Goal: Browse casually: Explore the website without a specific task or goal

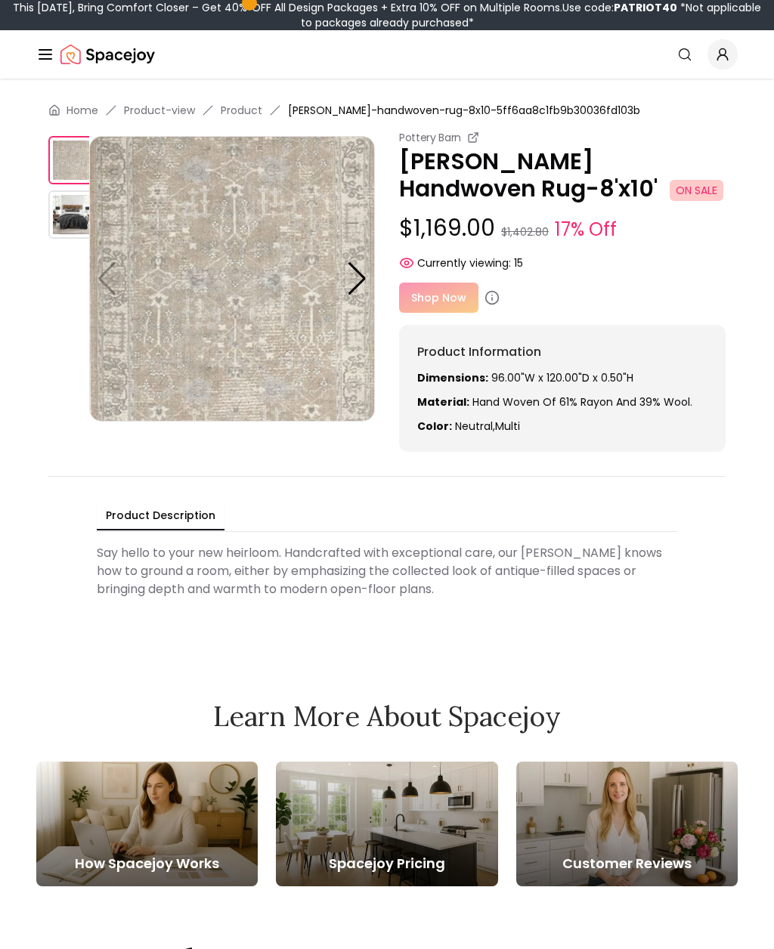
click at [632, 614] on div "Product Description Say hello to your new heirloom. Handcrafted with exceptiona…" at bounding box center [386, 552] width 677 height 153
click at [63, 208] on img at bounding box center [72, 214] width 48 height 48
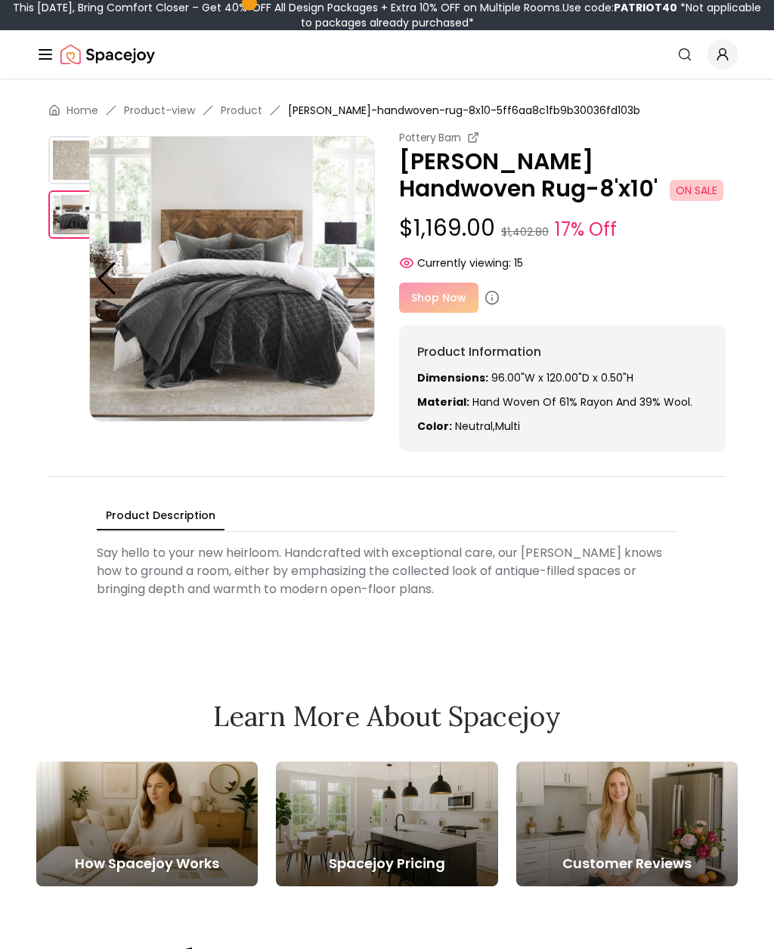
click at [65, 162] on img at bounding box center [72, 160] width 48 height 48
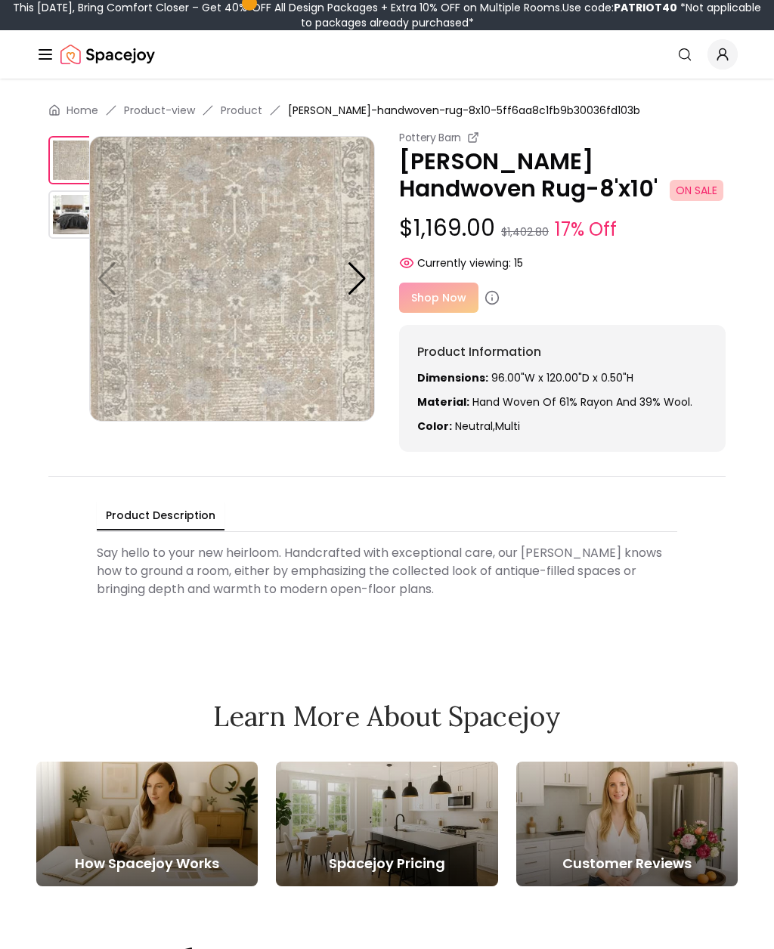
click at [157, 193] on img at bounding box center [232, 279] width 286 height 286
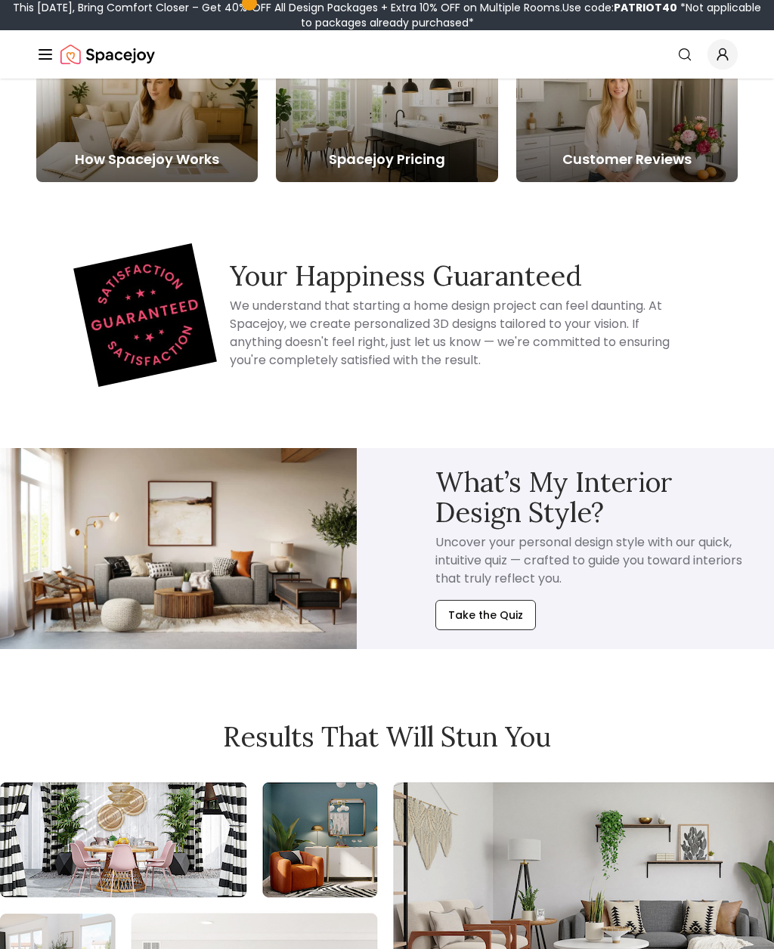
scroll to position [704, 0]
click at [682, 54] on icon "Global" at bounding box center [684, 54] width 15 height 15
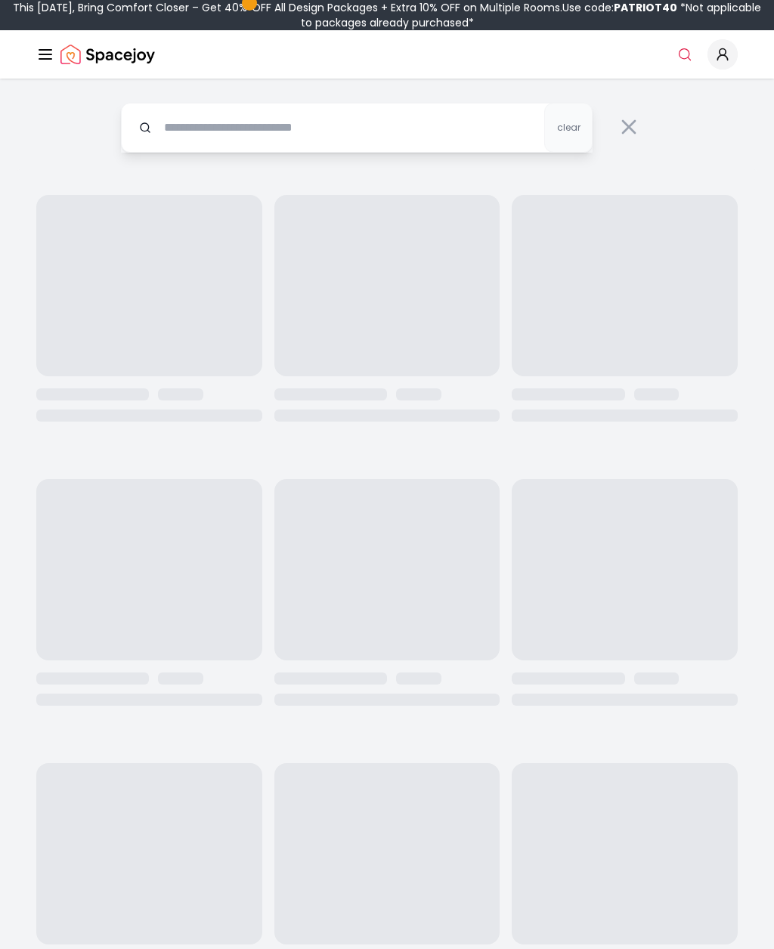
click at [230, 135] on input "text" at bounding box center [357, 128] width 472 height 50
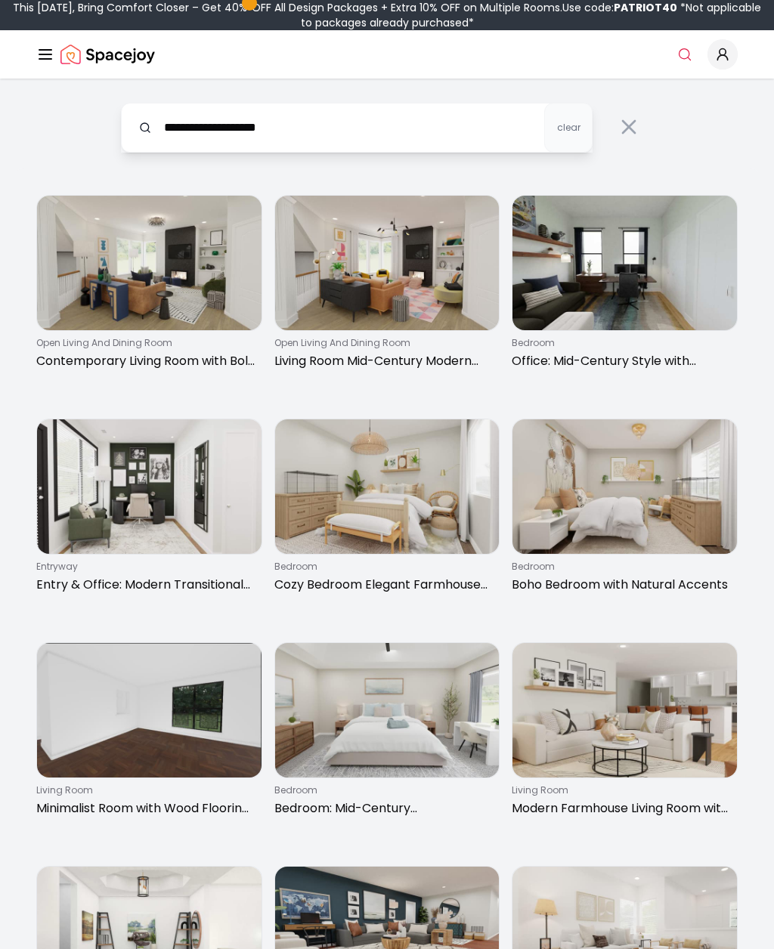
type input "**********"
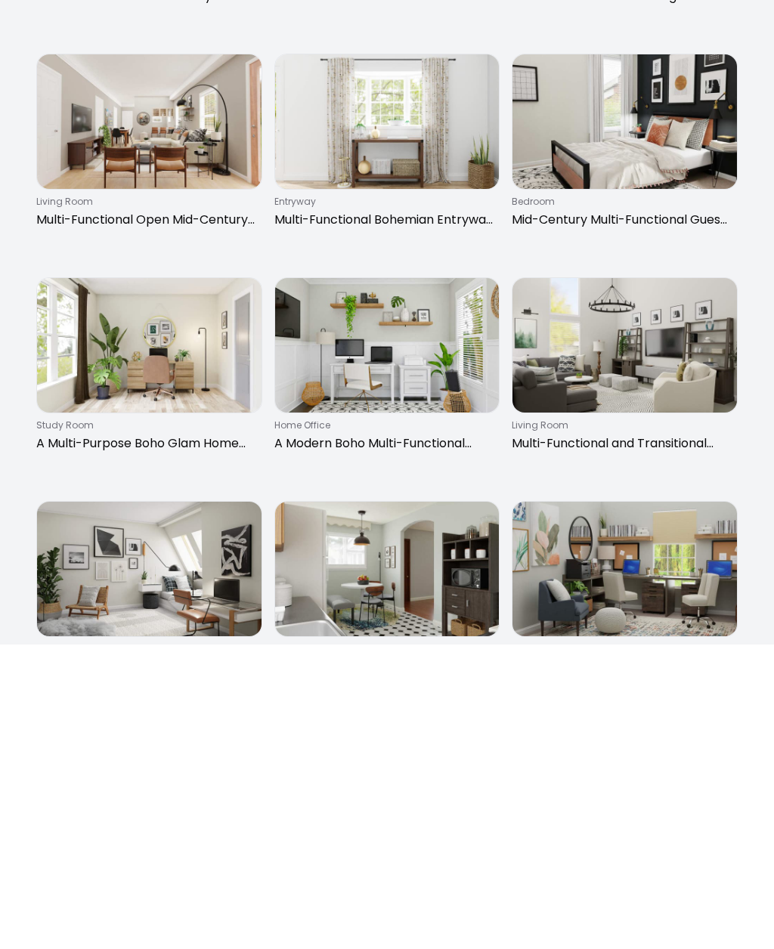
scroll to position [327, 0]
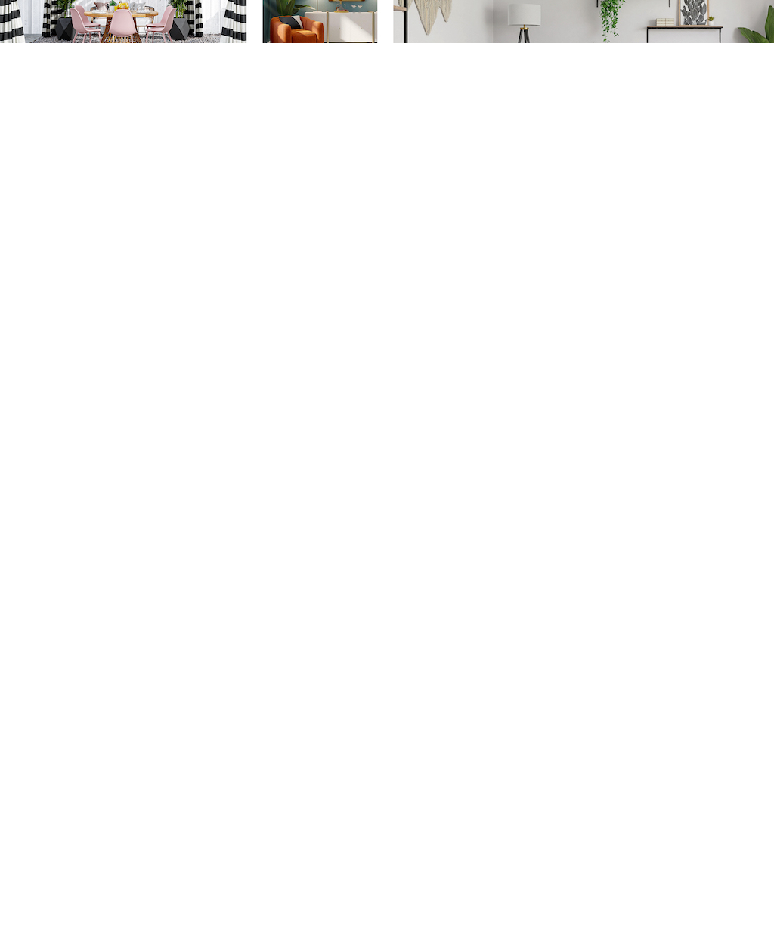
scroll to position [614, 0]
